Goal: Transaction & Acquisition: Obtain resource

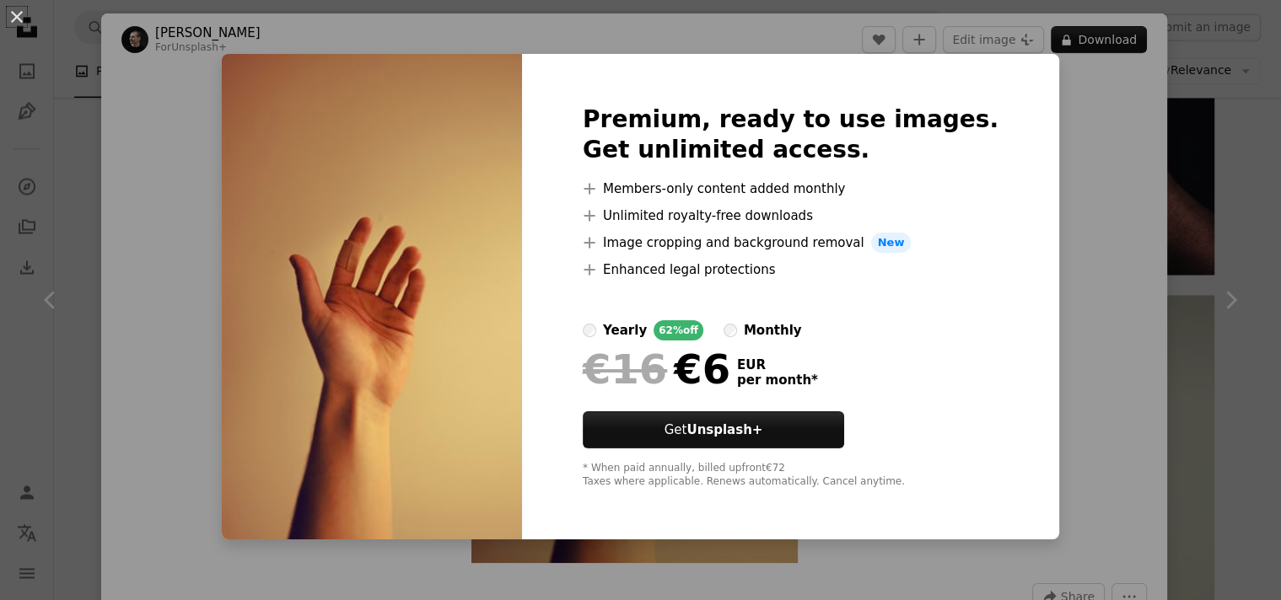
scroll to position [9452, 0]
click at [1236, 231] on div "An X shape Premium, ready to use images. Get unlimited access. A plus sign Memb…" at bounding box center [640, 300] width 1281 height 600
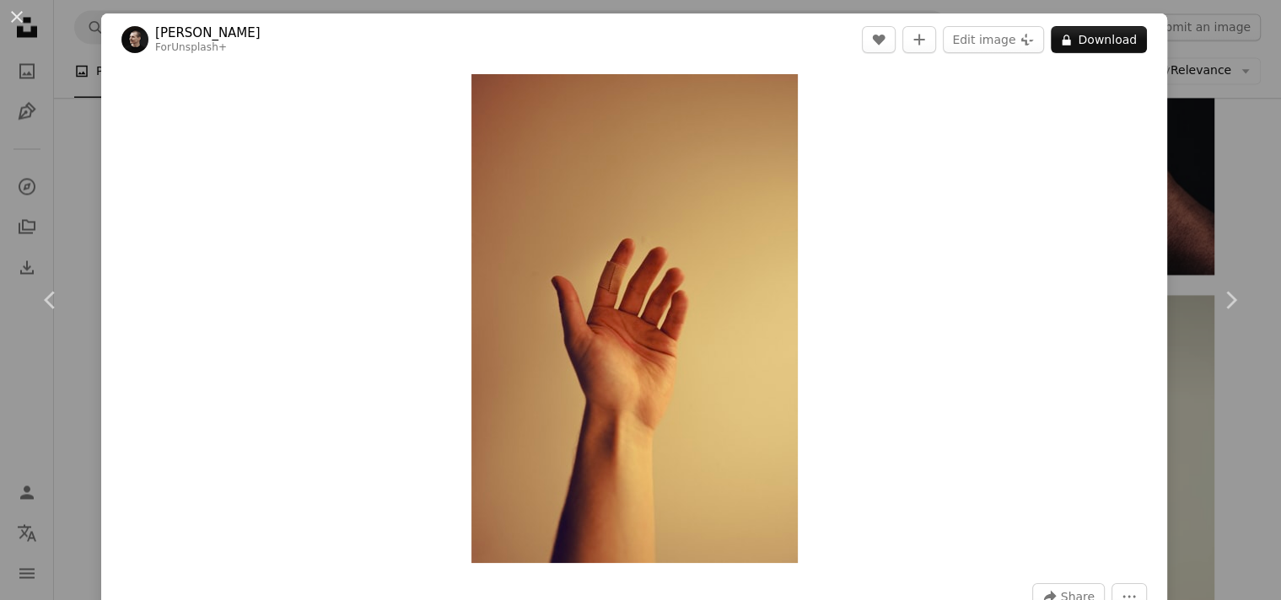
click at [1211, 119] on div "An X shape Chevron left Chevron right [PERSON_NAME] For Unsplash+ A heart A plu…" at bounding box center [640, 300] width 1281 height 600
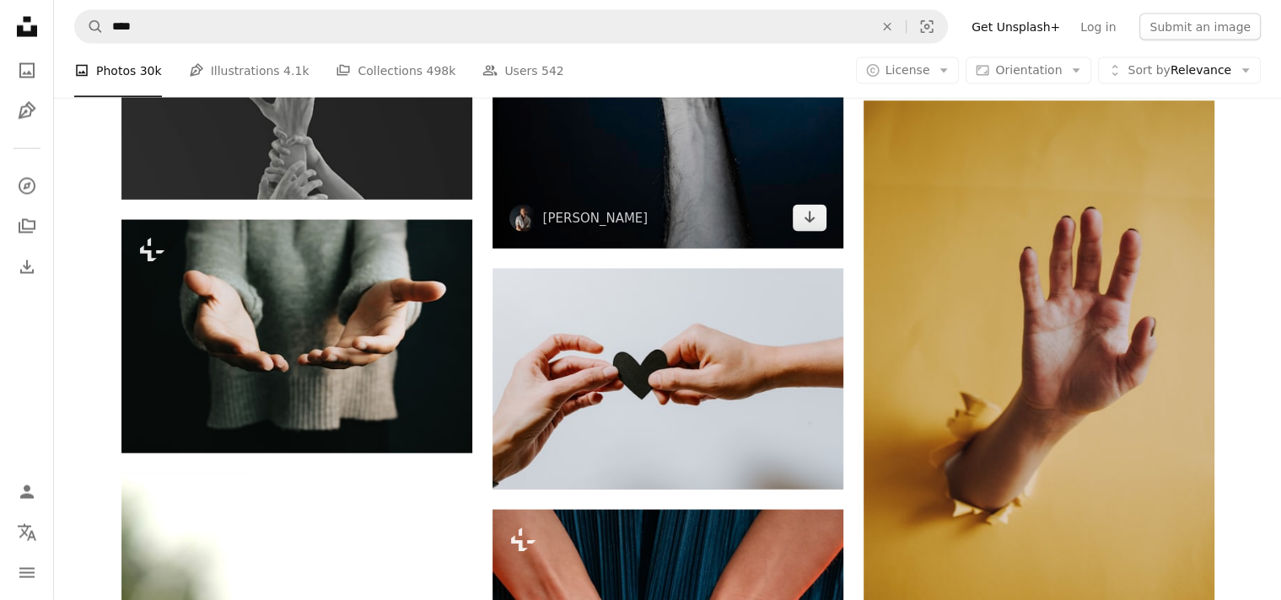
scroll to position [16375, 0]
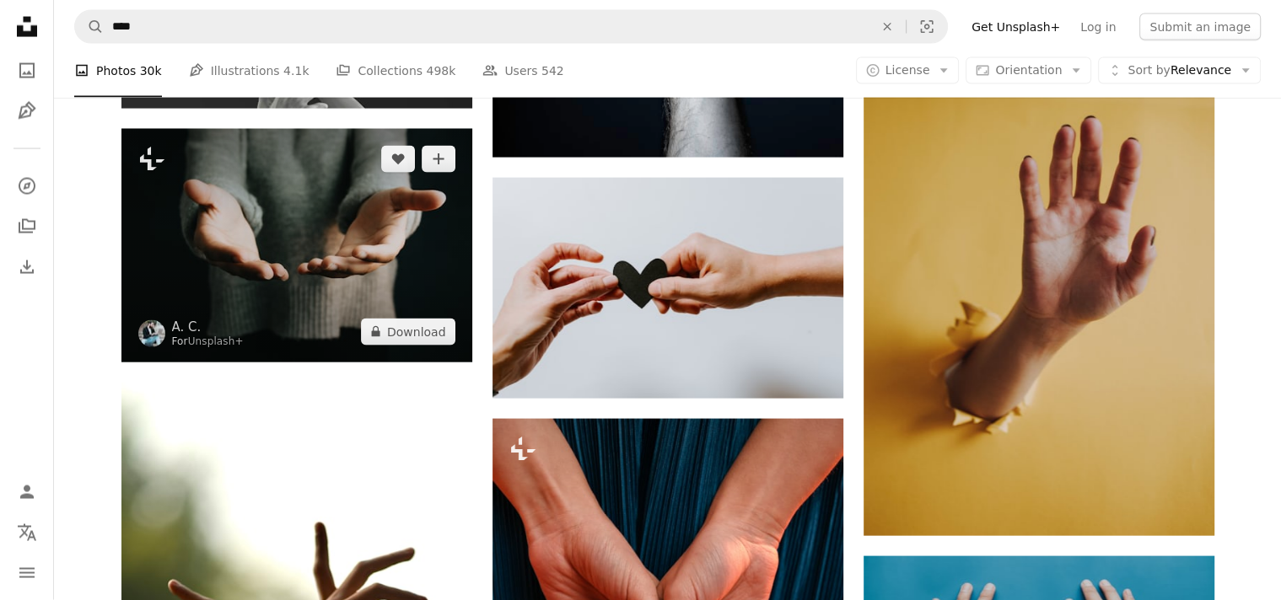
click at [280, 230] on img at bounding box center [296, 246] width 351 height 234
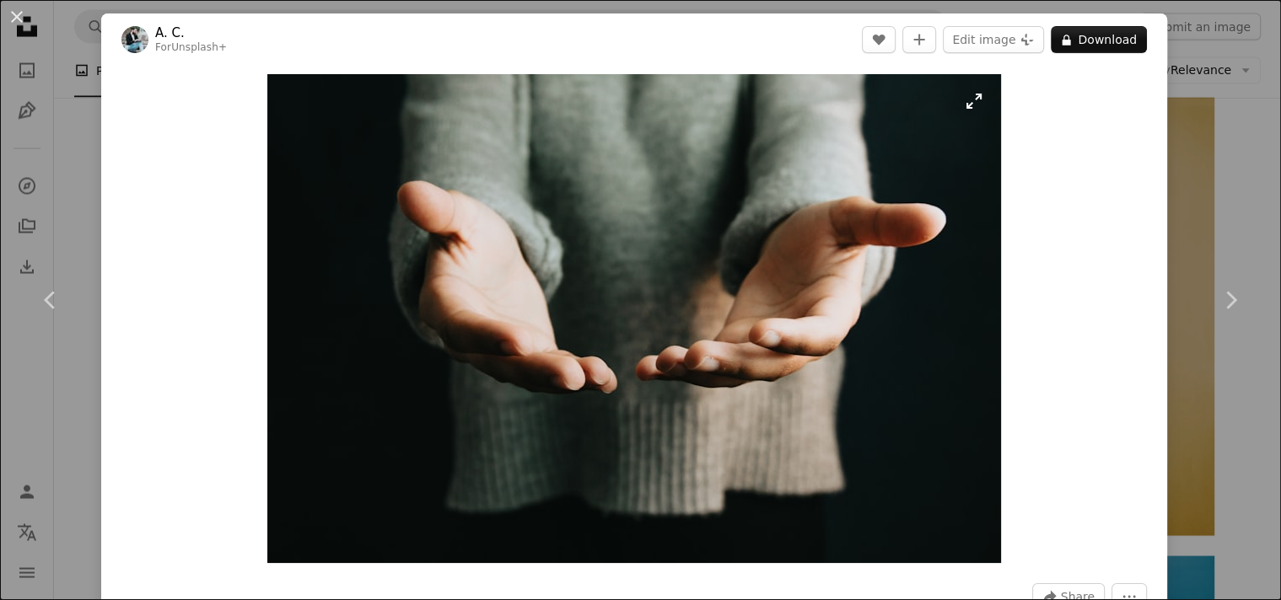
click at [730, 267] on img "Zoom in on this image" at bounding box center [634, 318] width 734 height 489
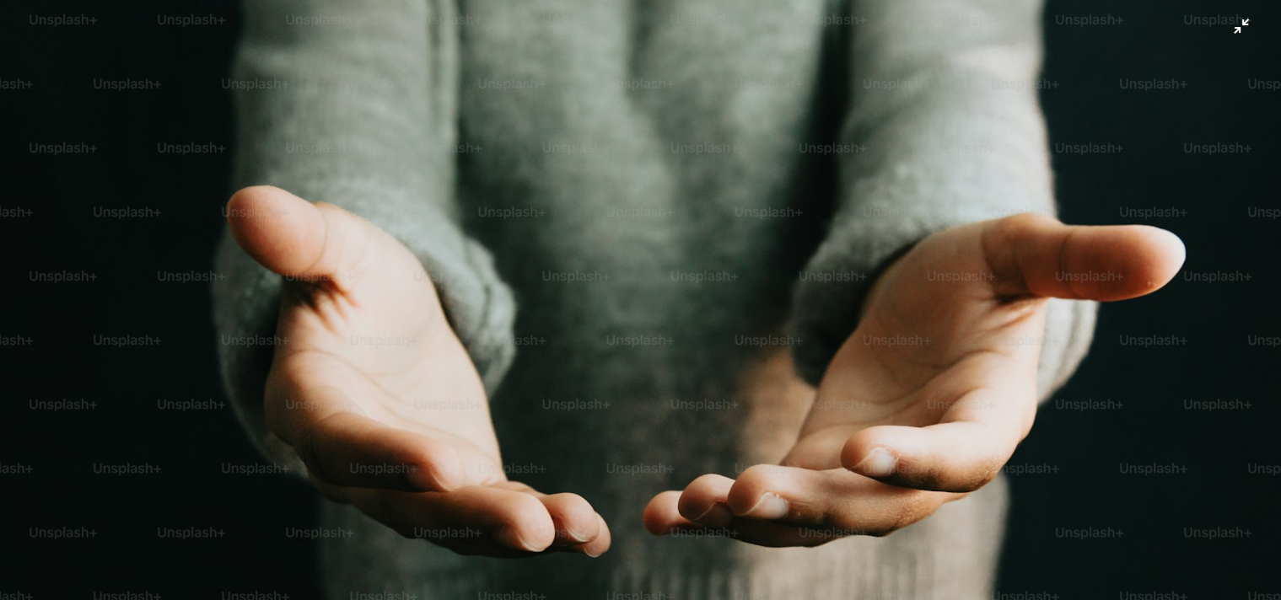
scroll to position [122, 0]
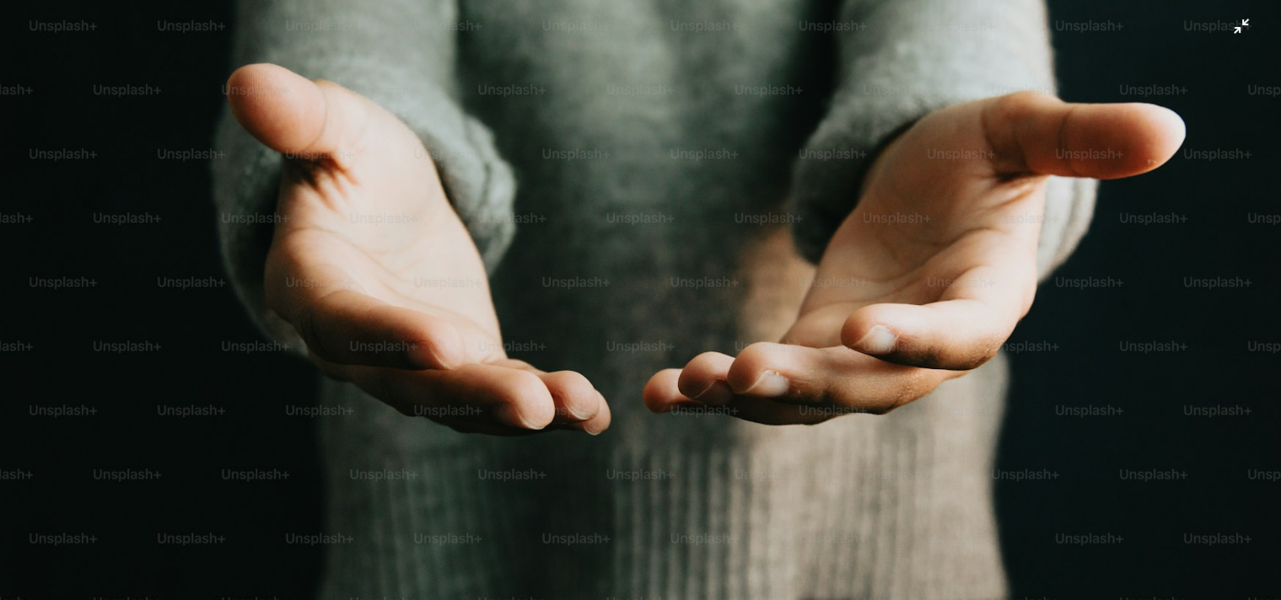
click at [977, 163] on img "Zoom out on this image" at bounding box center [640, 304] width 1283 height 855
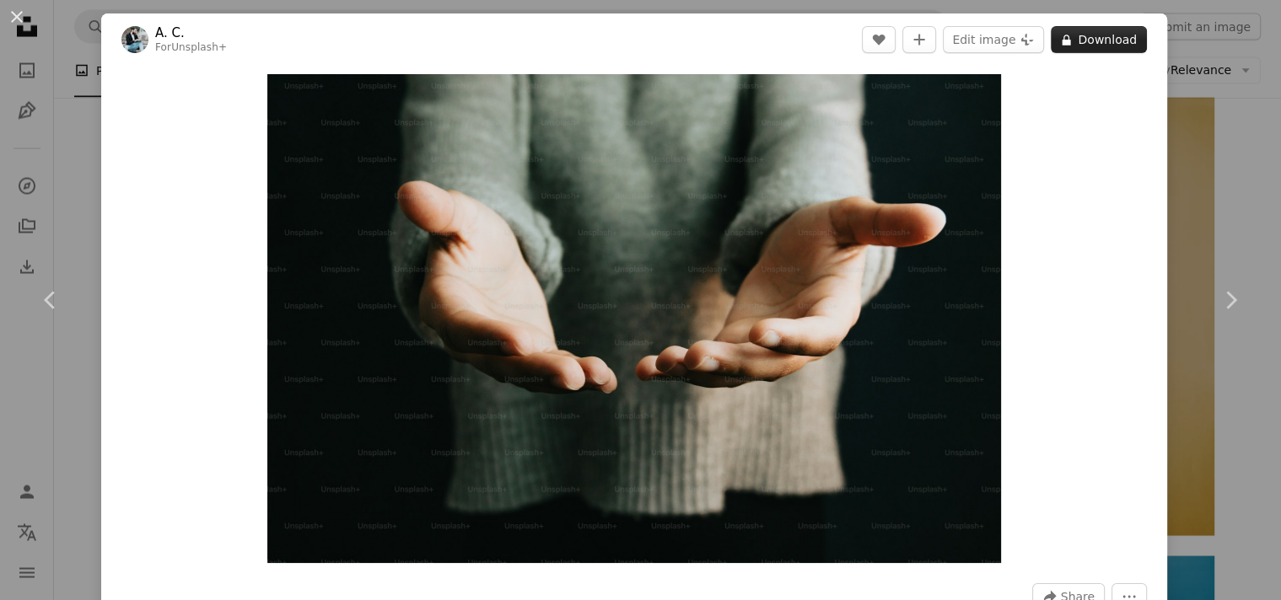
click at [1074, 47] on button "A lock Download" at bounding box center [1099, 39] width 96 height 27
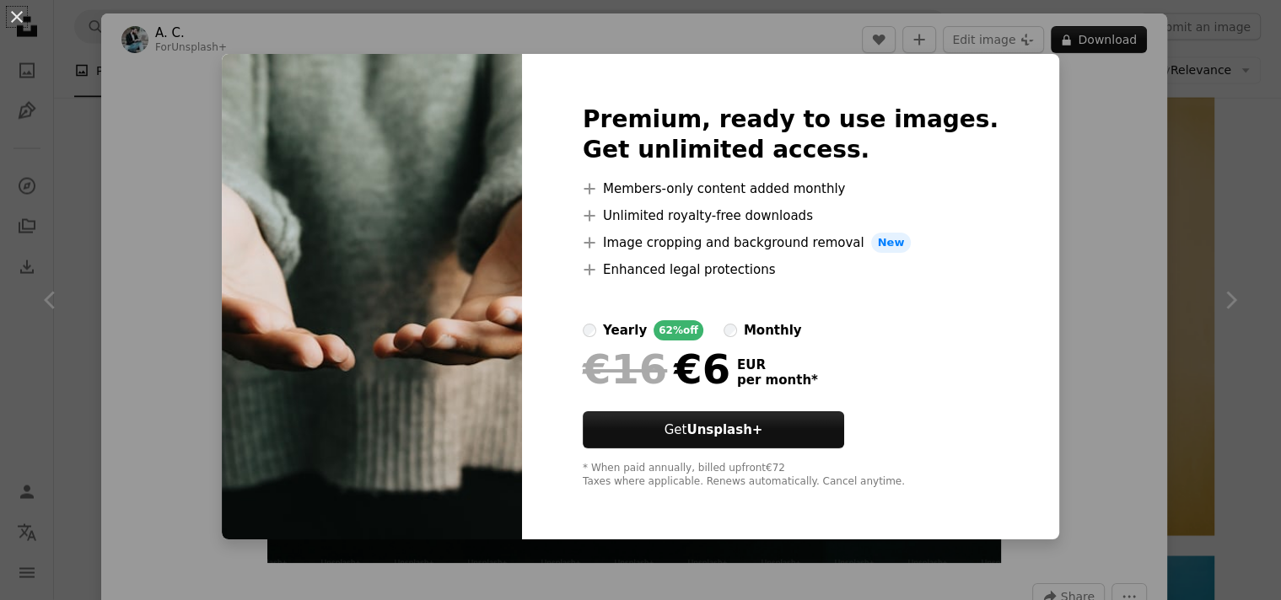
click at [1236, 328] on div "An X shape Premium, ready to use images. Get unlimited access. A plus sign Memb…" at bounding box center [640, 300] width 1281 height 600
